Goal: Task Accomplishment & Management: Complete application form

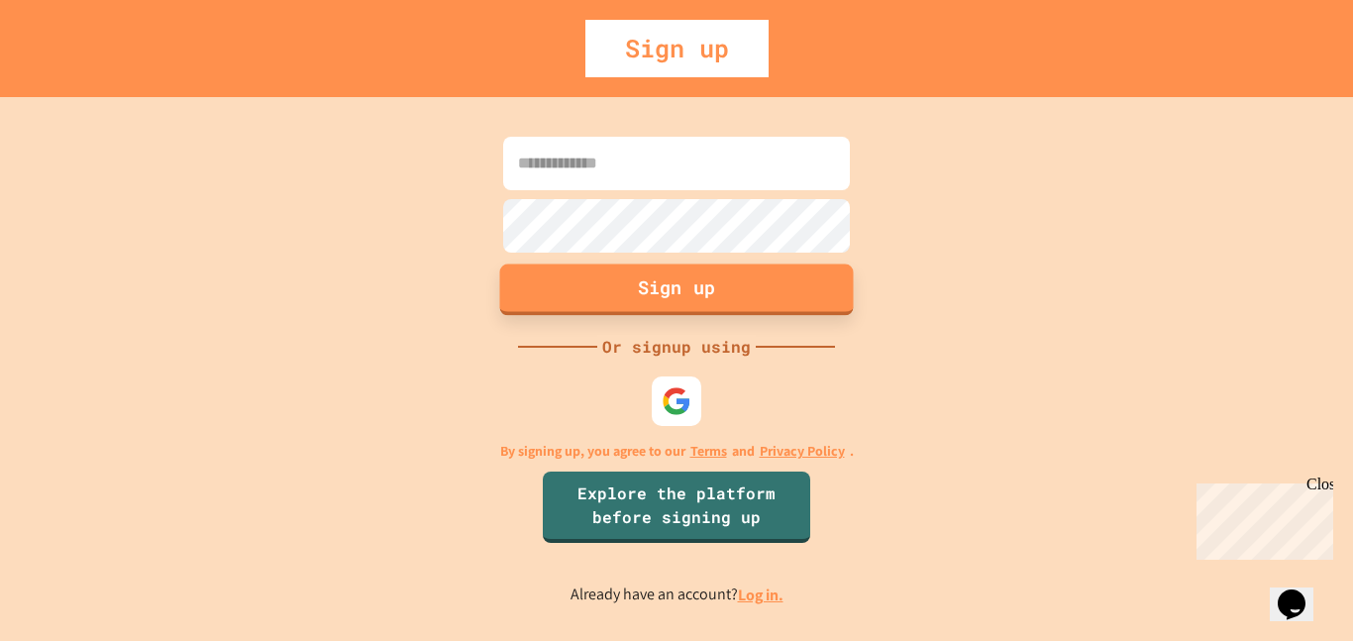
click at [627, 290] on button "Sign up" at bounding box center [677, 290] width 354 height 52
click at [683, 408] on img at bounding box center [677, 400] width 33 height 33
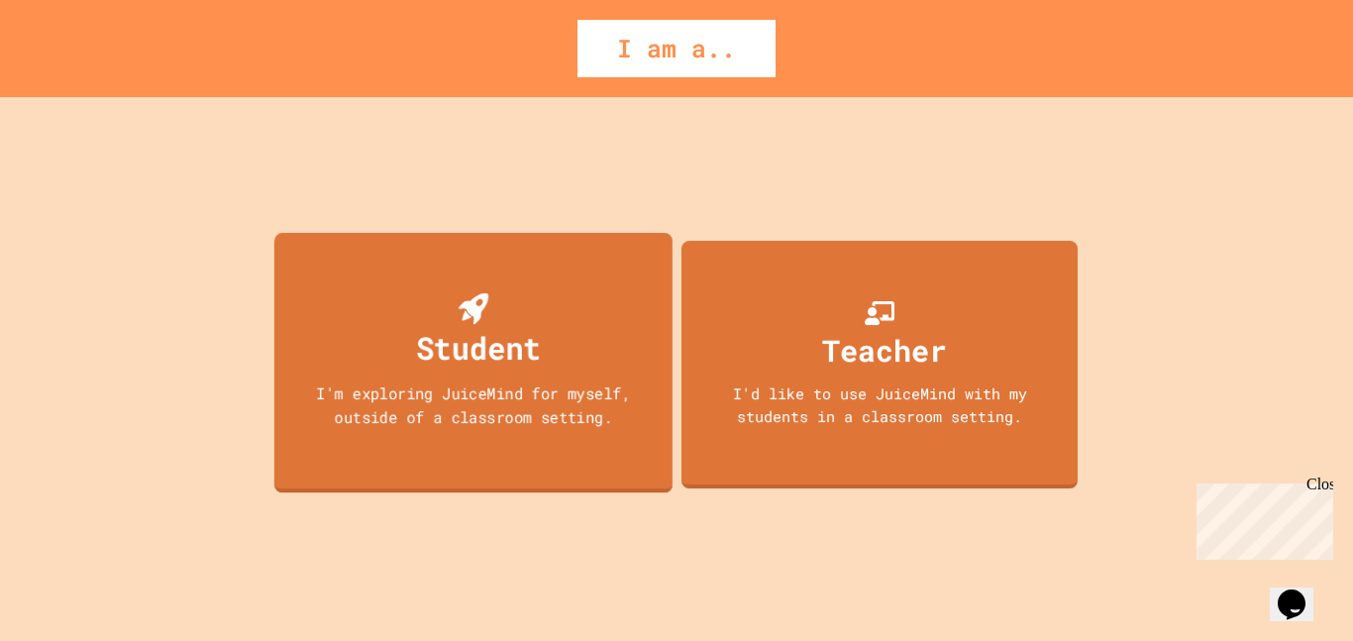
click at [600, 416] on div "I'm exploring JuiceMind for myself, outside of a classroom setting." at bounding box center [473, 404] width 359 height 47
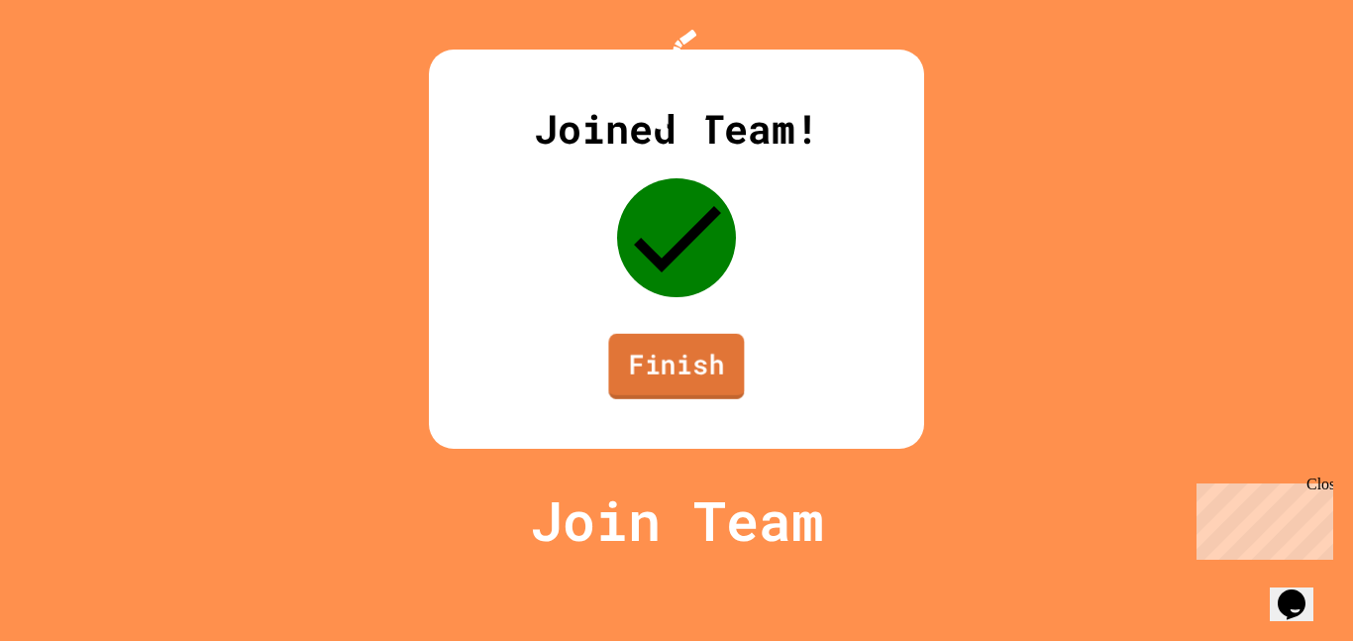
click at [667, 399] on link "Finish" at bounding box center [676, 366] width 136 height 65
